Goal: Information Seeking & Learning: Find specific fact

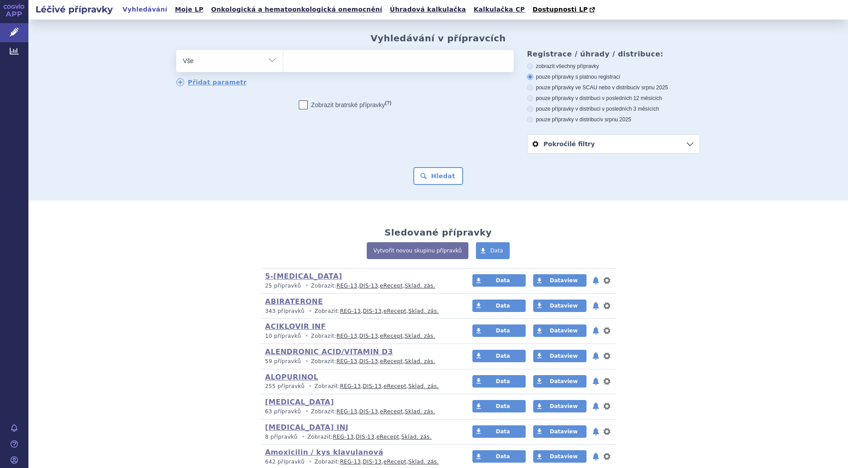
drag, startPoint x: 265, startPoint y: 60, endPoint x: 259, endPoint y: 67, distance: 8.5
click at [265, 60] on select "Vše Přípravek/SUKL kód MAH VPOIS ATC/Aktivní látka Léková forma Síla" at bounding box center [229, 60] width 107 height 20
select select "filter-atc-group"
click at [176, 50] on select "Vše Přípravek/SUKL kód MAH VPOIS ATC/Aktivní látka Léková forma Síla" at bounding box center [229, 60] width 107 height 20
click at [311, 63] on ul at bounding box center [398, 59] width 231 height 19
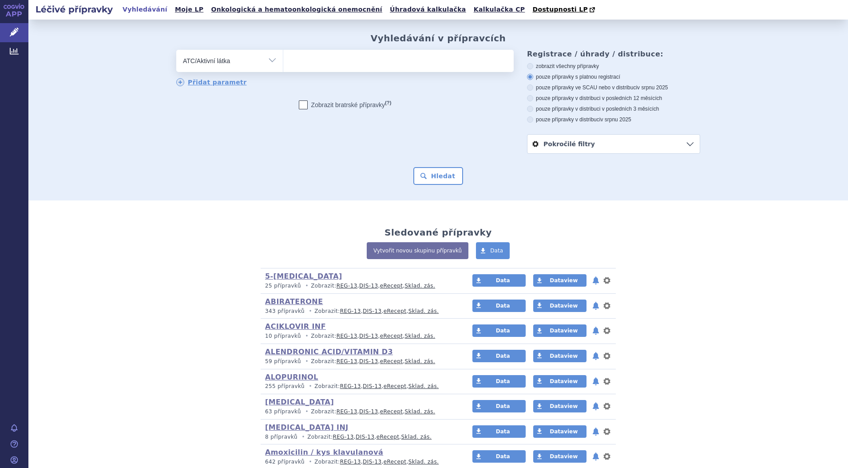
click at [283, 63] on select at bounding box center [283, 60] width 0 height 22
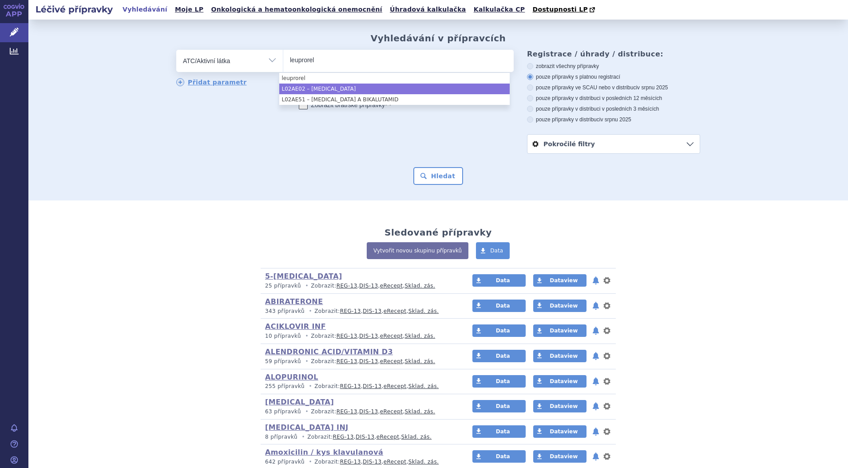
type input "leuprorel"
select select "L02AE02"
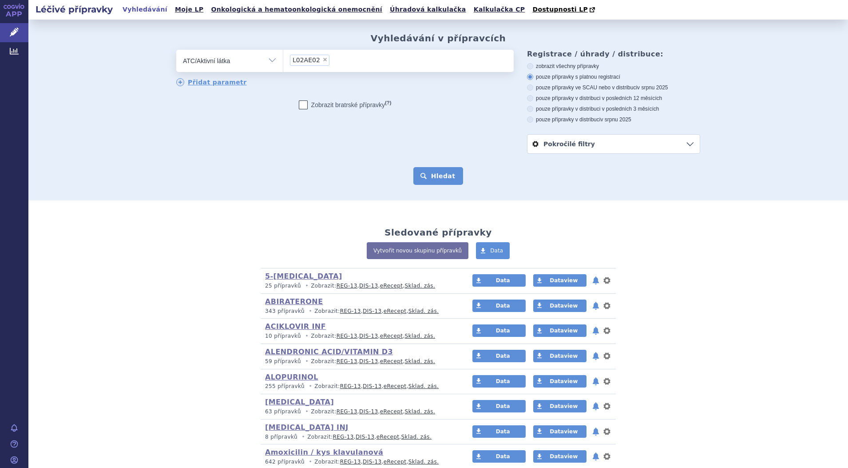
click at [434, 173] on button "Hledat" at bounding box center [439, 176] width 50 height 18
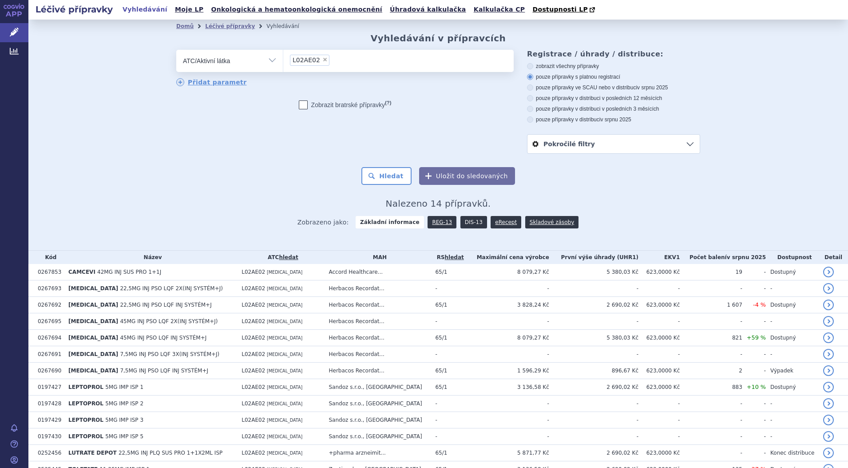
click at [470, 222] on link "DIS-13" at bounding box center [474, 222] width 27 height 12
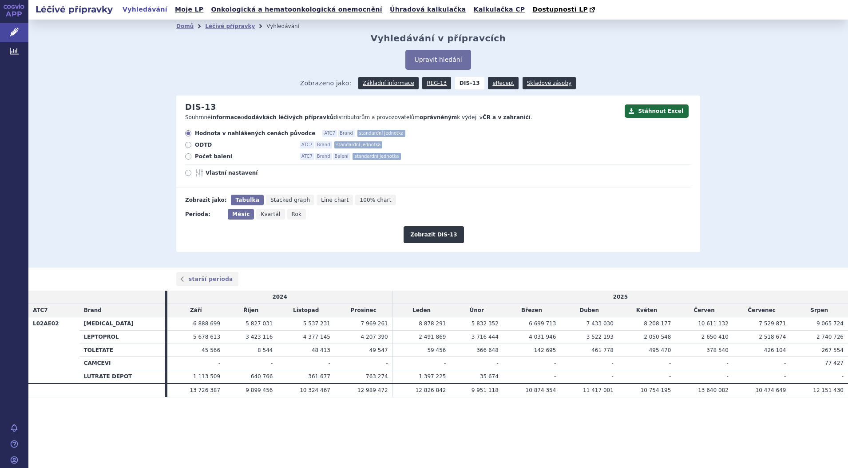
drag, startPoint x: 188, startPoint y: 154, endPoint x: 197, endPoint y: 156, distance: 9.1
click at [197, 156] on label "Počet balení ATC7 Brand Balení standardní jednotka" at bounding box center [438, 156] width 506 height 7
click at [434, 235] on button "Zobrazit DIS-13" at bounding box center [434, 234] width 60 height 17
